Goal: Find specific page/section

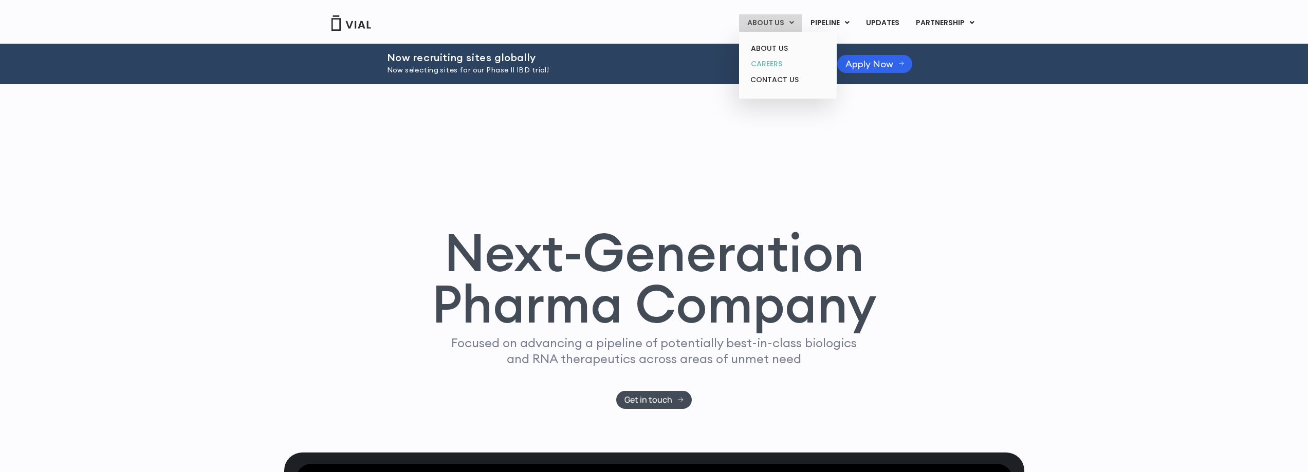
click at [771, 63] on link "CAREERS" at bounding box center [787, 64] width 90 height 16
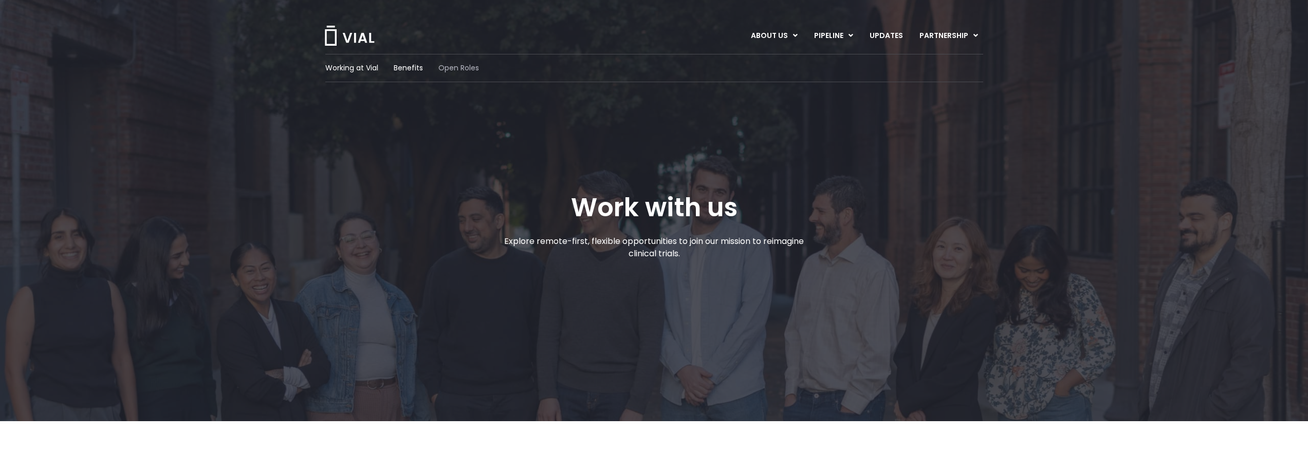
click at [447, 67] on span "Open Roles" at bounding box center [458, 68] width 41 height 11
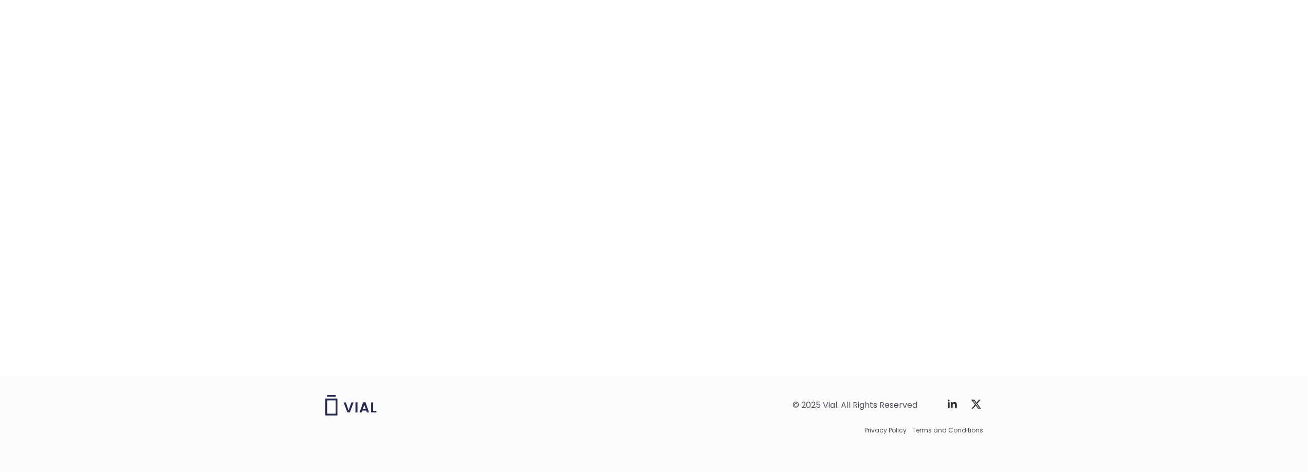
scroll to position [1542, 0]
